Goal: Transaction & Acquisition: Purchase product/service

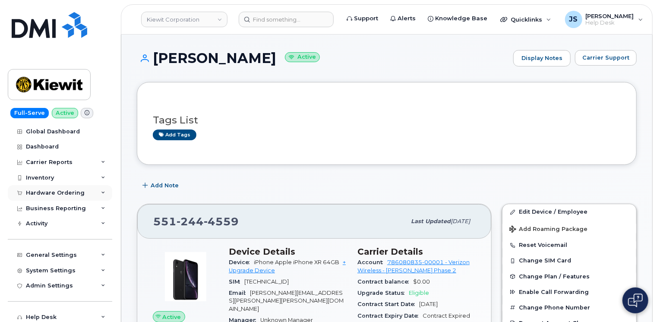
click at [85, 195] on div "Hardware Ordering" at bounding box center [60, 193] width 105 height 16
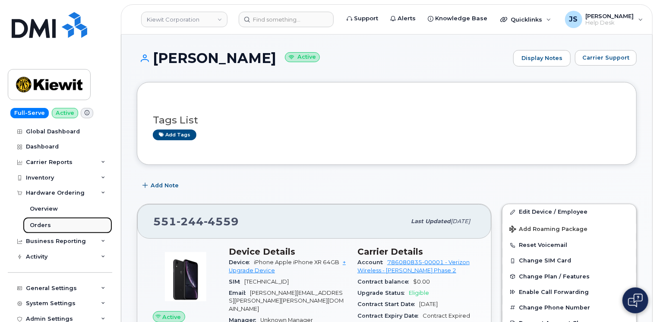
click at [35, 228] on div "Orders" at bounding box center [40, 226] width 21 height 8
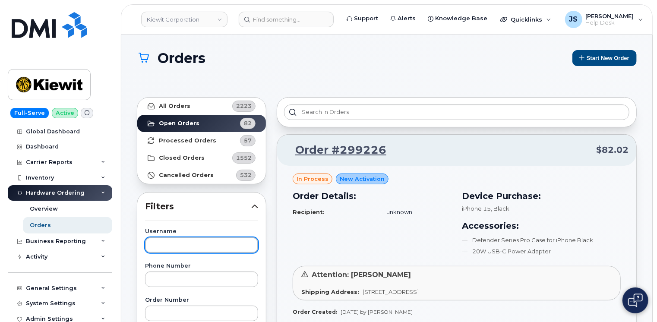
paste input "Melissa Schatschneider"
type input "Melissa Schatschneider"
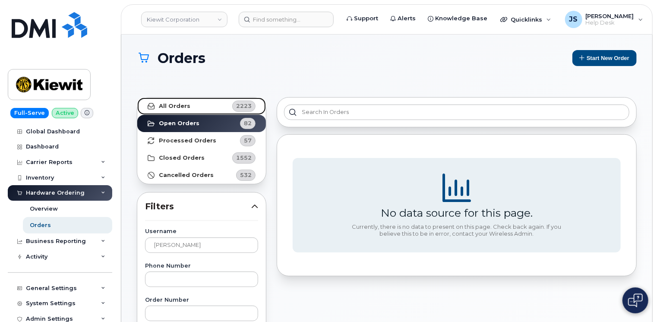
click at [187, 103] on strong "All Orders" at bounding box center [175, 106] width 32 height 7
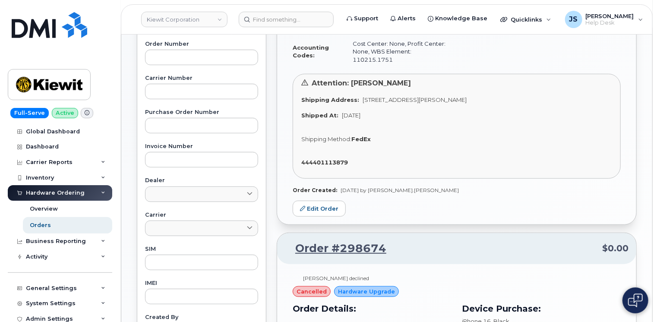
scroll to position [247, 0]
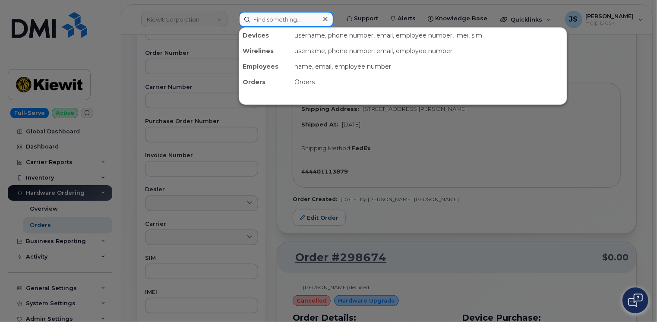
click at [265, 16] on input at bounding box center [286, 20] width 95 height 16
paste input "35 716782336339 1"
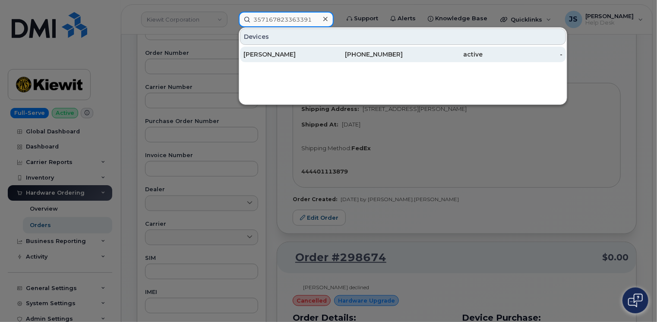
type input "357167823363391"
click at [295, 54] on div "MATTHEW FEDERICO" at bounding box center [284, 54] width 80 height 9
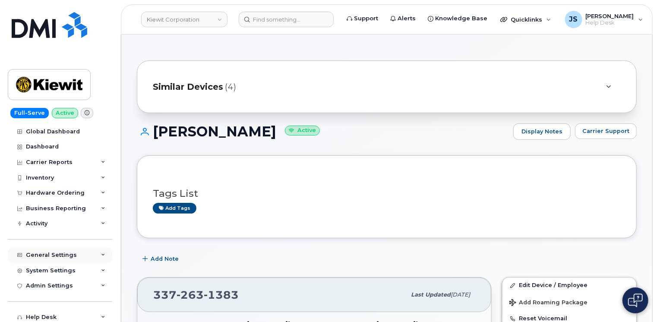
click at [96, 254] on div "General Settings" at bounding box center [60, 255] width 105 height 16
click at [67, 290] on div "Approval Mapping" at bounding box center [57, 288] width 55 height 8
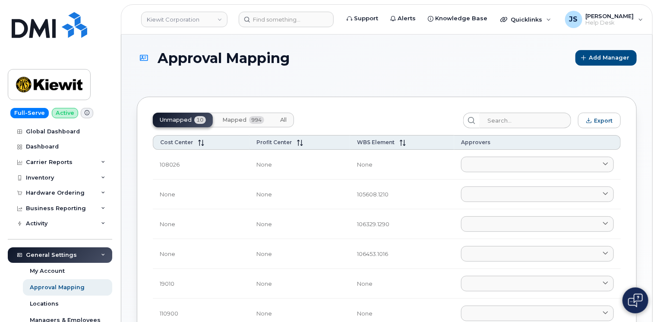
click at [216, 117] on button "Mapped 994" at bounding box center [244, 120] width 56 height 15
click at [233, 126] on div "Unmapped 10 Mapped 994 All" at bounding box center [223, 120] width 141 height 15
click at [240, 122] on div "Unmapped 10 Mapped 994 All" at bounding box center [223, 120] width 141 height 15
click at [235, 119] on div "Unmapped 10 Mapped 994 All" at bounding box center [223, 120] width 141 height 15
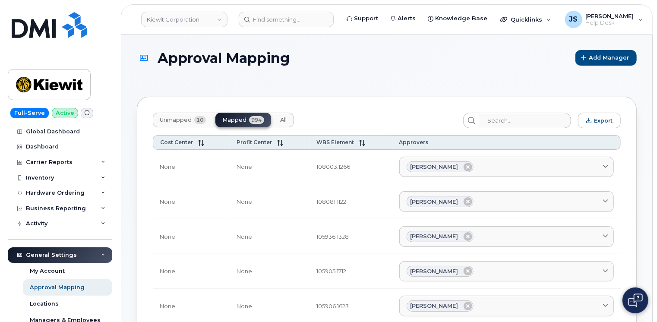
click at [392, 60] on h1 "Approval Mapping" at bounding box center [354, 58] width 435 height 15
click at [245, 116] on div "Unmapped 10 Mapped 994 All" at bounding box center [223, 120] width 141 height 15
click at [532, 126] on input "search" at bounding box center [525, 121] width 92 height 16
paste input "106212"
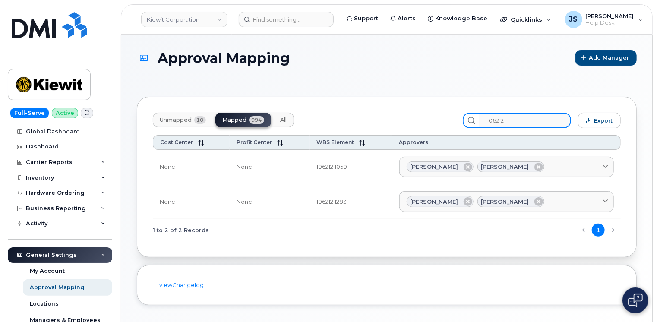
type input "106212"
click at [274, 4] on div "Kiewit Corporation Support Alerts Knowledge Base Quicklinks Suspend / Cancel De…" at bounding box center [387, 19] width 532 height 30
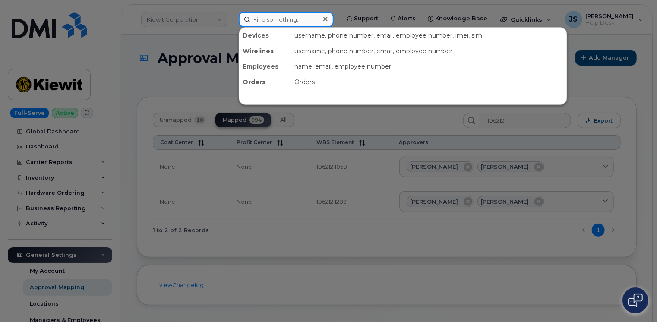
click at [273, 12] on input at bounding box center [286, 20] width 95 height 16
paste input "903-715-9026"
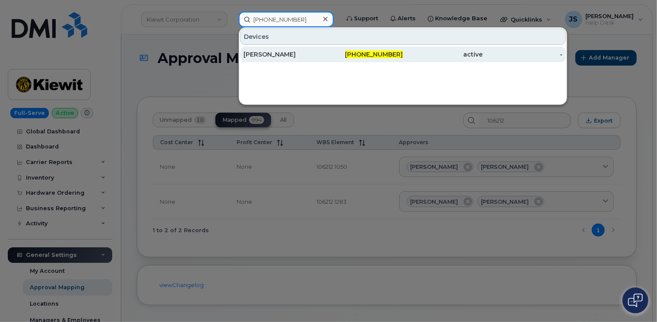
type input "903-715-9026"
click at [268, 52] on div "SEREENA BALID" at bounding box center [284, 54] width 80 height 9
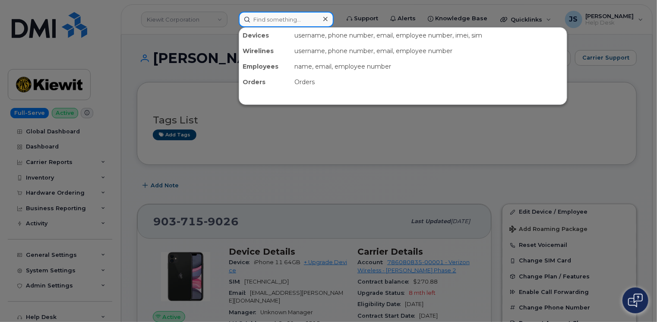
click at [274, 19] on input at bounding box center [286, 20] width 95 height 16
paste input "298854"
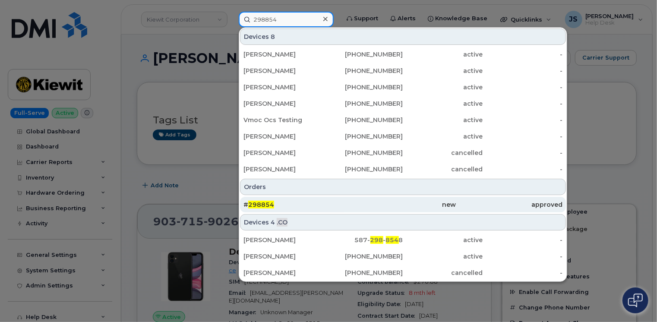
type input "298854"
click at [265, 202] on span "298854" at bounding box center [261, 205] width 26 height 8
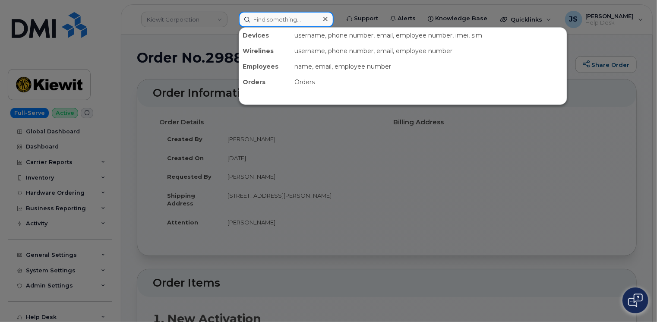
paste input "5053774060"
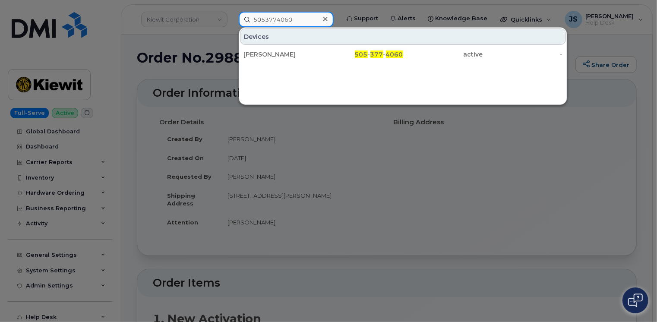
click at [289, 16] on input "5053774060" at bounding box center [286, 20] width 95 height 16
paste input "8645772756"
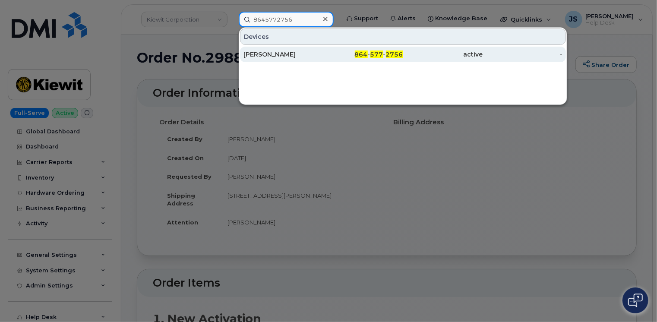
type input "8645772756"
click at [275, 54] on div "Damian Garcia" at bounding box center [284, 54] width 80 height 9
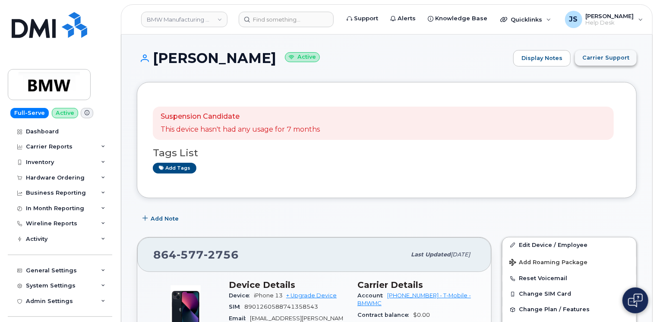
click at [614, 56] on span "Carrier Support" at bounding box center [606, 58] width 47 height 8
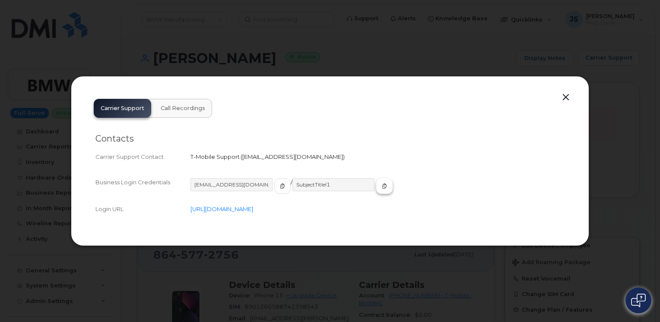
click at [382, 187] on icon "button" at bounding box center [384, 186] width 5 height 5
click at [568, 98] on button "button" at bounding box center [565, 98] width 13 height 12
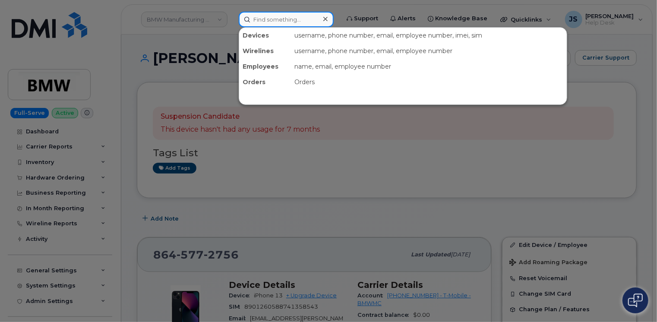
paste input "7207246598"
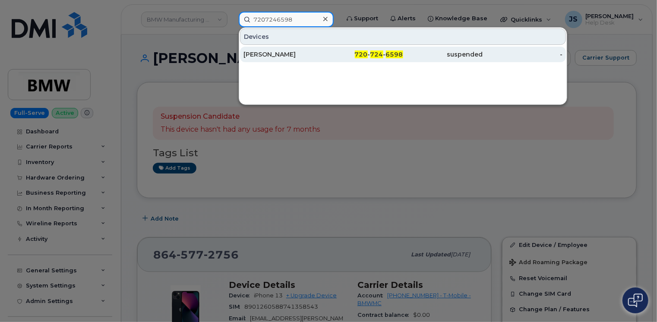
type input "7207246598"
click at [286, 53] on div "JACKSON DALY" at bounding box center [284, 54] width 80 height 9
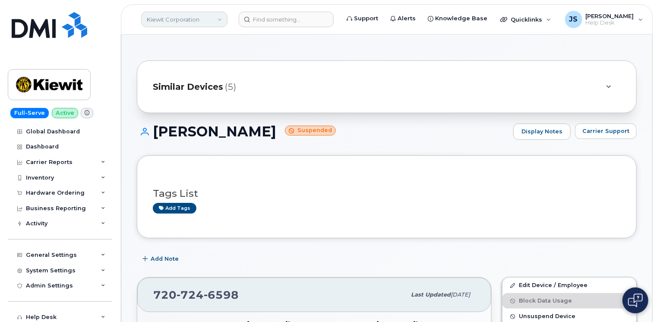
click at [178, 12] on link "Kiewit Corporation" at bounding box center [184, 20] width 86 height 16
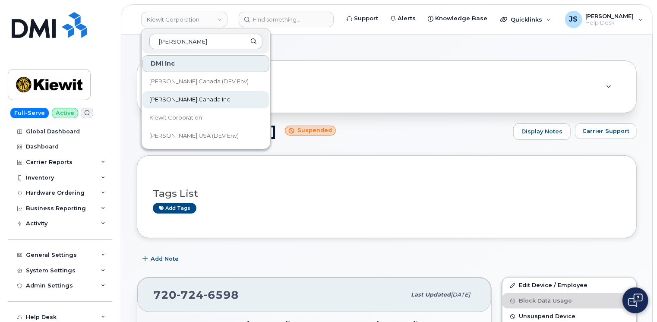
type input "kiewit"
click at [174, 103] on span "Kiewit Canada Inc" at bounding box center [189, 99] width 81 height 9
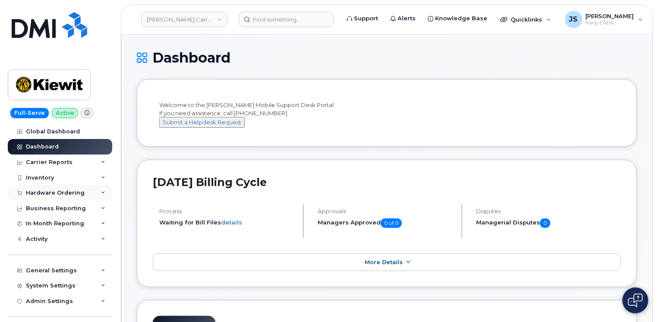
click at [102, 194] on icon at bounding box center [103, 193] width 4 height 4
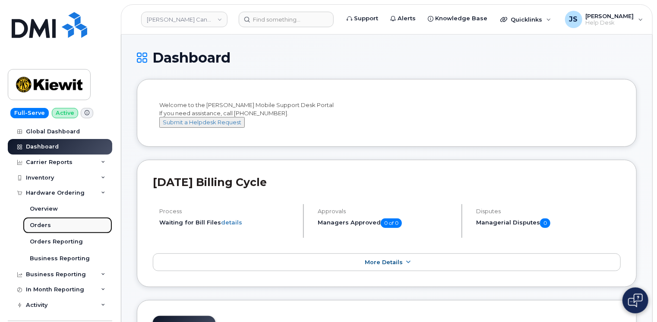
click at [53, 227] on link "Orders" at bounding box center [67, 225] width 89 height 16
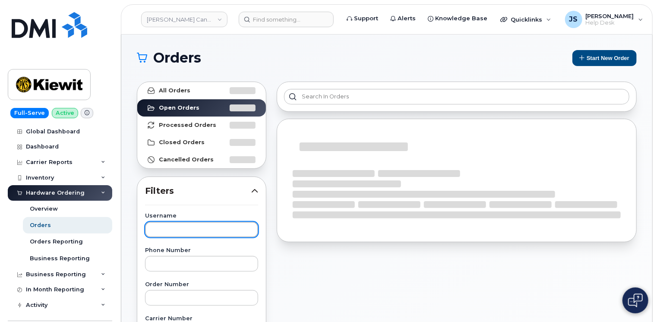
click at [149, 234] on input "text" at bounding box center [201, 230] width 113 height 16
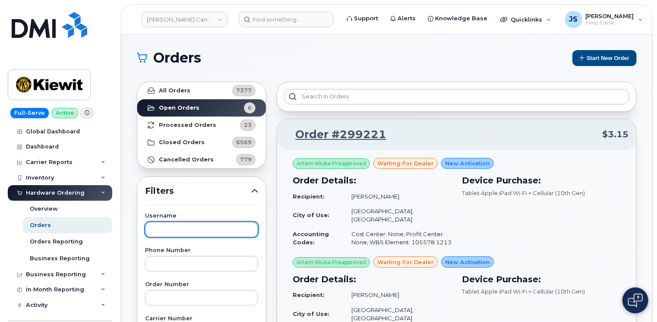
paste input "Christina King"
type input "Christina King"
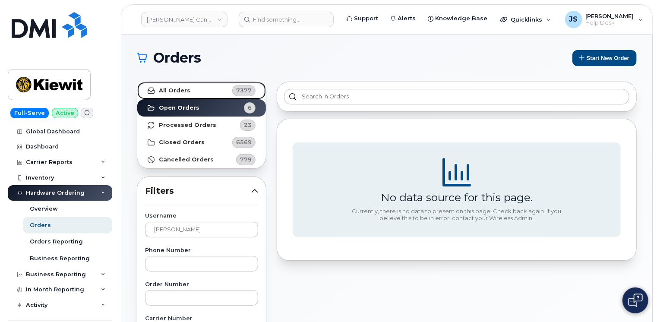
click at [191, 89] on link "All Orders 7377" at bounding box center [201, 90] width 129 height 17
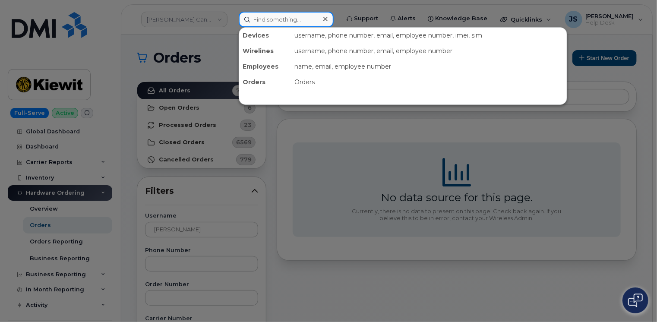
click at [286, 17] on input at bounding box center [286, 20] width 95 height 16
paste input "Christina King"
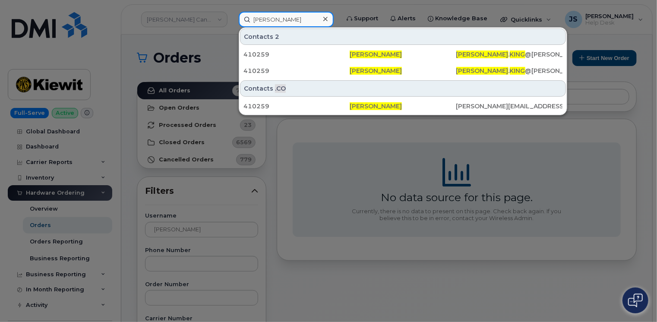
type input "Christina King"
click at [209, 52] on div at bounding box center [328, 161] width 657 height 322
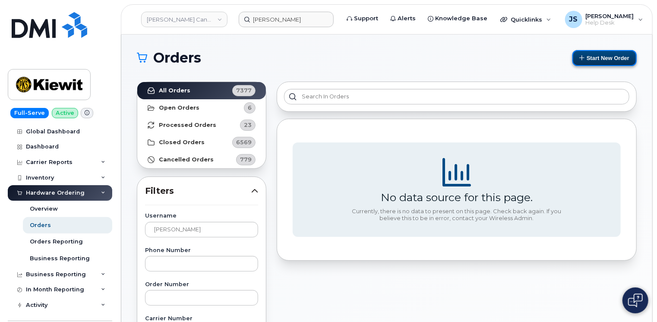
click at [598, 58] on button "Start New Order" at bounding box center [605, 58] width 64 height 16
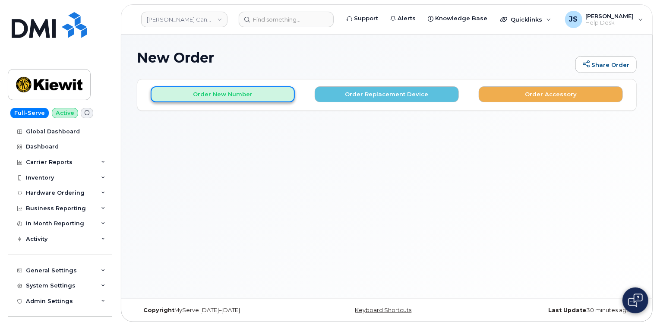
click at [233, 99] on button "Order New Number" at bounding box center [223, 94] width 144 height 16
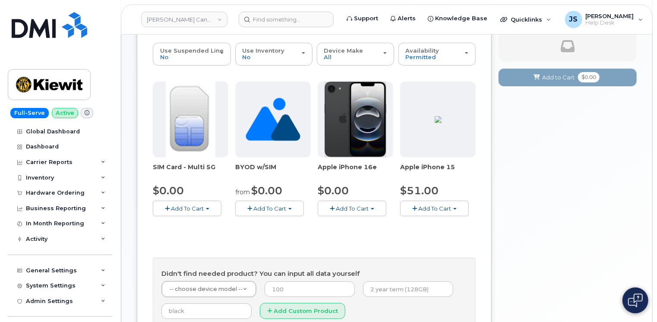
scroll to position [130, 0]
